Goal: Information Seeking & Learning: Find specific fact

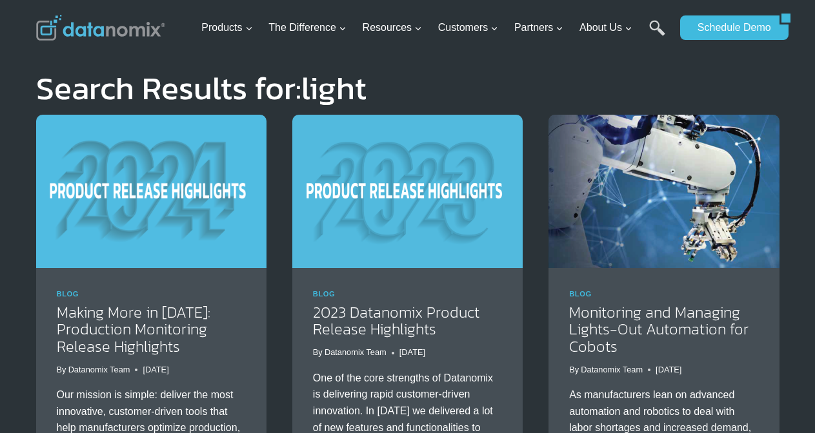
click at [654, 25] on link "Search" at bounding box center [657, 34] width 16 height 29
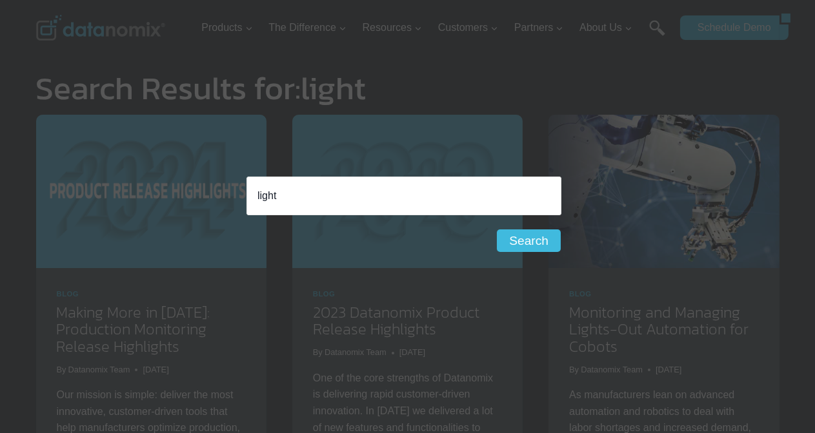
click at [358, 192] on input "light" at bounding box center [403, 196] width 315 height 39
type input "l"
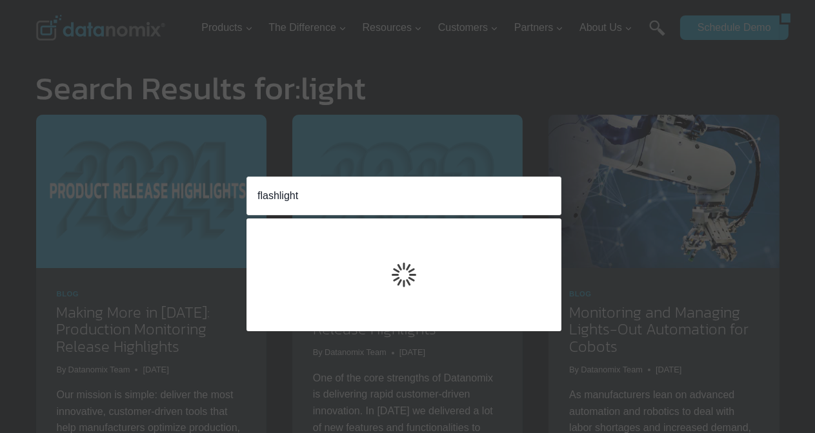
type input "flashlight"
click input "Search" at bounding box center [0, 0] width 0 height 0
